Goal: Information Seeking & Learning: Get advice/opinions

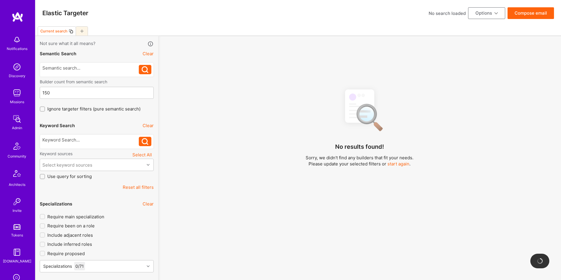
click at [96, 136] on div at bounding box center [97, 141] width 114 height 14
click at [94, 138] on div at bounding box center [90, 140] width 97 height 6
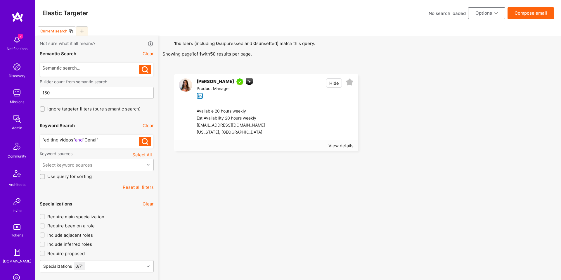
click at [283, 125] on div at bounding box center [314, 122] width 78 height 28
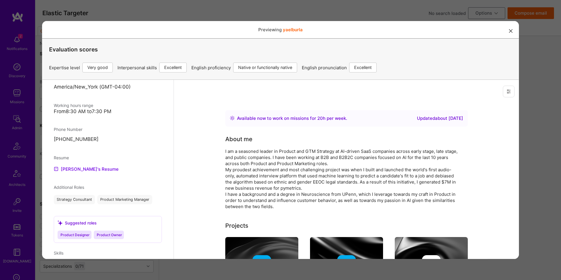
scroll to position [365, 0]
click at [80, 165] on link "[PERSON_NAME]'s Resume" at bounding box center [86, 168] width 65 height 7
click at [409, 174] on div "I am a seasoned leader in Product and GTM Strategy at AI-driven SaaS companies …" at bounding box center [342, 178] width 234 height 61
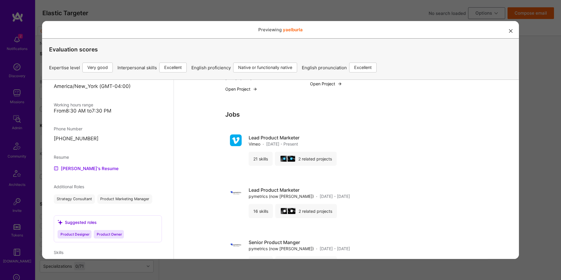
scroll to position [359, 0]
click at [533, 93] on div "Previewing yaelburla Evaluation scores Expertise level Very good Interpersonal …" at bounding box center [280, 140] width 561 height 280
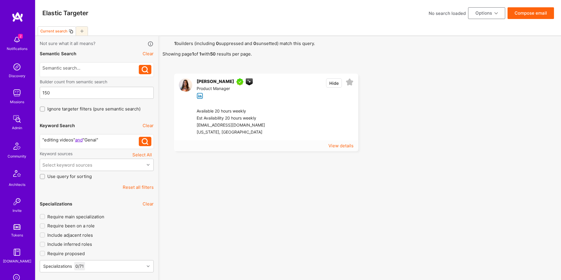
click at [332, 145] on div "View details" at bounding box center [340, 146] width 25 height 6
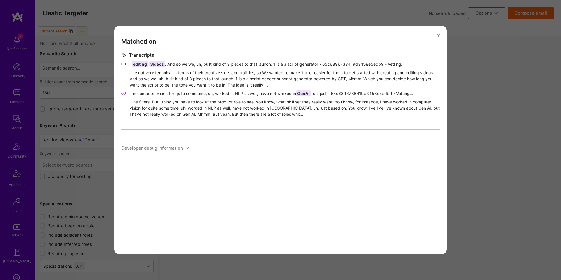
click at [450, 107] on div "Matched on Transcripts ... editing videos . And so we we, uh, built kind of 3 p…" at bounding box center [280, 140] width 561 height 280
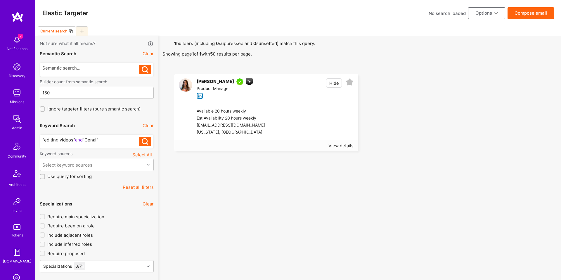
click at [96, 140] on div ""editing videos" and "Genai"" at bounding box center [90, 140] width 97 height 6
click at [97, 141] on div ""editing videos" and "Gen-ai"" at bounding box center [90, 140] width 97 height 6
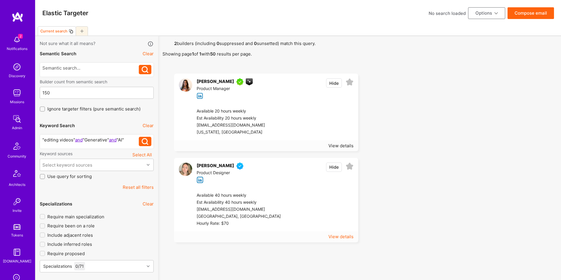
click at [332, 236] on div "View details" at bounding box center [340, 237] width 25 height 6
click at [66, 140] on div ""editing videos" and "Generative" and "AI"" at bounding box center [90, 140] width 97 height 6
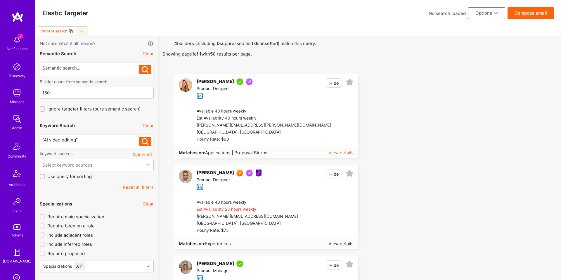
click at [348, 150] on div "View details" at bounding box center [340, 153] width 25 height 6
click at [344, 155] on div "View details" at bounding box center [340, 153] width 25 height 6
click at [331, 117] on div at bounding box center [342, 125] width 23 height 35
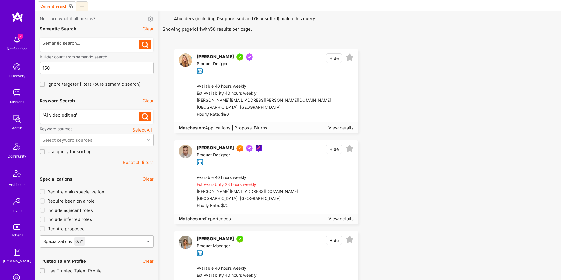
scroll to position [32, 0]
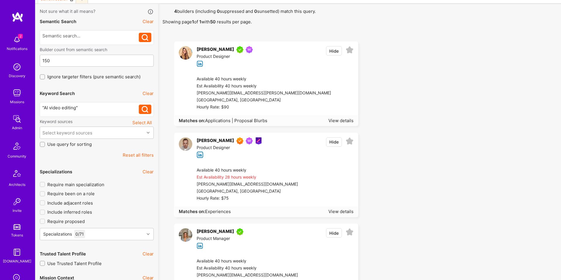
click at [317, 181] on div at bounding box center [326, 184] width 56 height 35
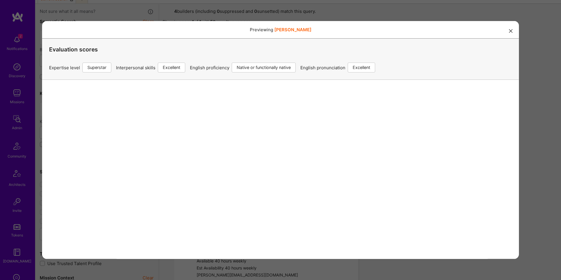
click at [310, 17] on div "Previewing [PERSON_NAME] Evaluation scores Expertise level Superstar Interperso…" at bounding box center [280, 140] width 561 height 280
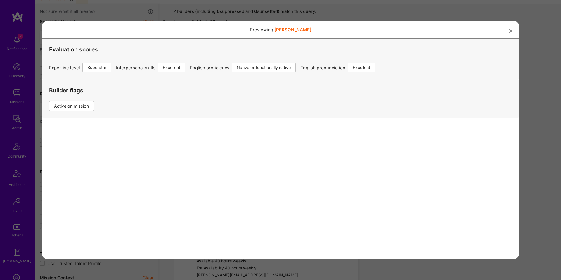
click at [311, 18] on div "Previewing [PERSON_NAME] Evaluation scores Expertise level Superstar Interperso…" at bounding box center [280, 140] width 561 height 280
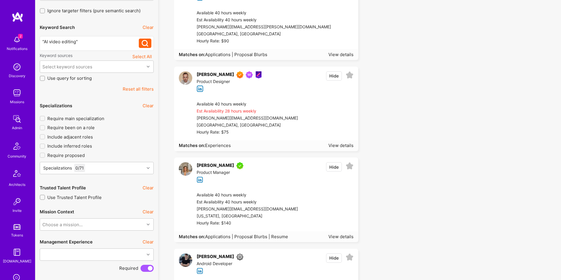
scroll to position [101, 0]
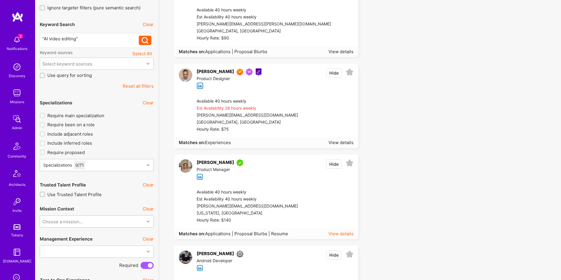
click at [346, 232] on div "View details" at bounding box center [340, 234] width 25 height 6
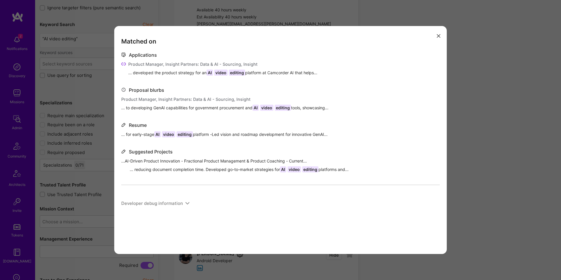
click at [464, 127] on div "Matched on Applications Product Manager, Insight Partners: Data & AI - Sourcing…" at bounding box center [280, 140] width 561 height 280
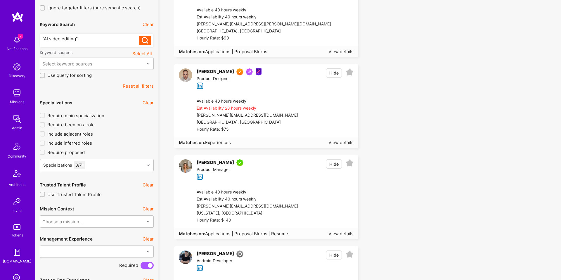
click at [316, 185] on div "Available 40 hours weekly Est Availability 40 hours weekly [PERSON_NAME][EMAIL_…" at bounding box center [273, 206] width 170 height 44
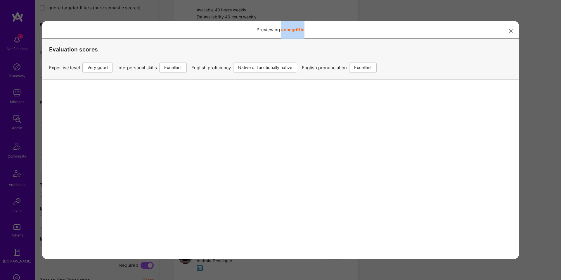
click at [551, 136] on div "Previewing annegriffin Evaluation scores Expertise level Very good Interpersona…" at bounding box center [280, 140] width 561 height 280
click at [543, 150] on div "Previewing annegriffin Evaluation scores Expertise level Very good Interpersona…" at bounding box center [280, 140] width 561 height 280
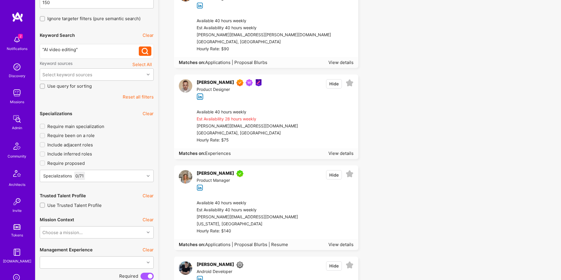
scroll to position [0, 0]
